Goal: Communication & Community: Answer question/provide support

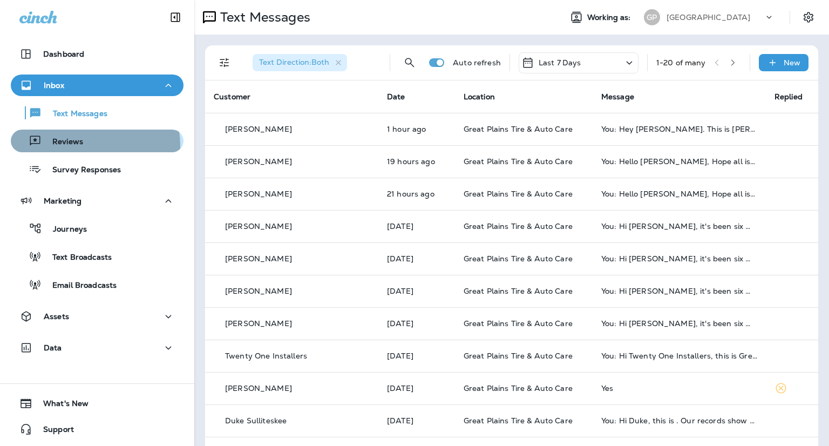
click at [92, 145] on div "Reviews" at bounding box center [97, 141] width 164 height 16
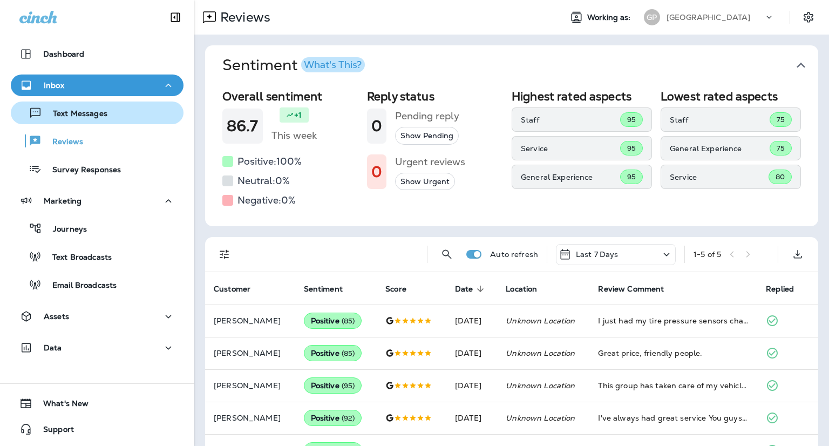
click at [62, 119] on div "Text Messages" at bounding box center [61, 113] width 92 height 16
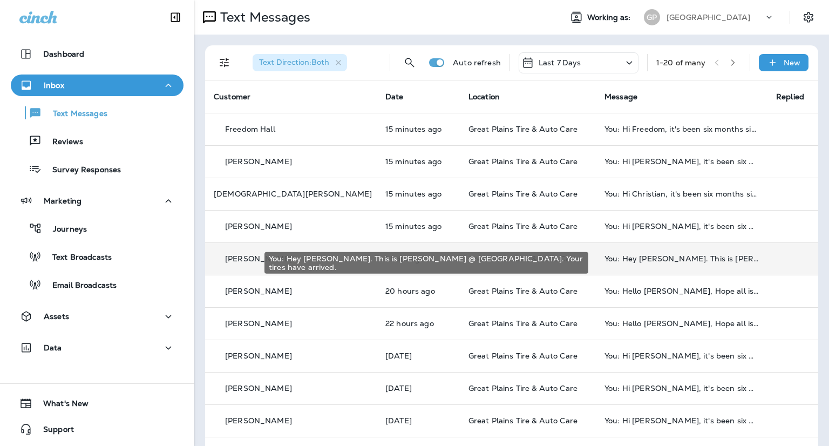
click at [686, 256] on div "You: Hey [PERSON_NAME]. This is [PERSON_NAME] @ [GEOGRAPHIC_DATA]. Your tires h…" at bounding box center [681, 258] width 154 height 9
